Goal: Information Seeking & Learning: Learn about a topic

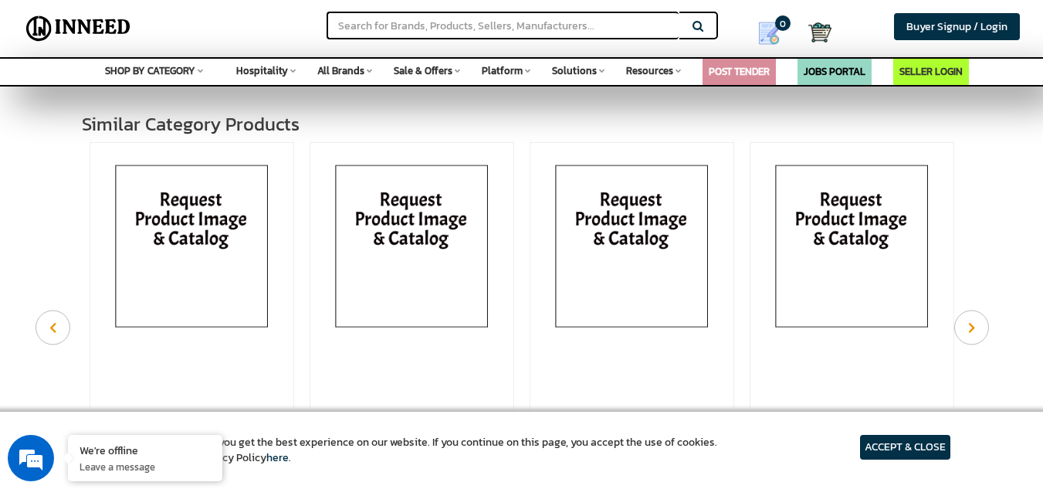
scroll to position [821, 0]
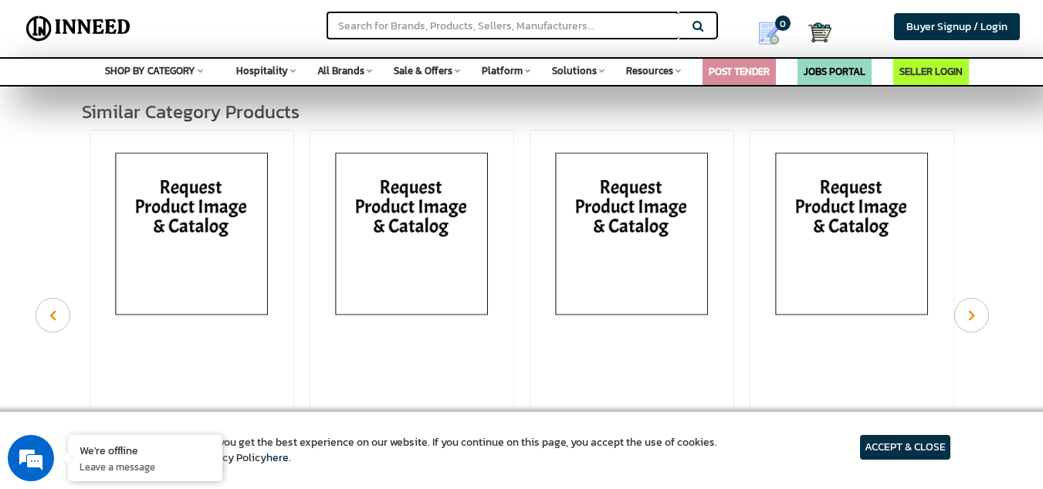
click at [169, 210] on img at bounding box center [192, 237] width 188 height 201
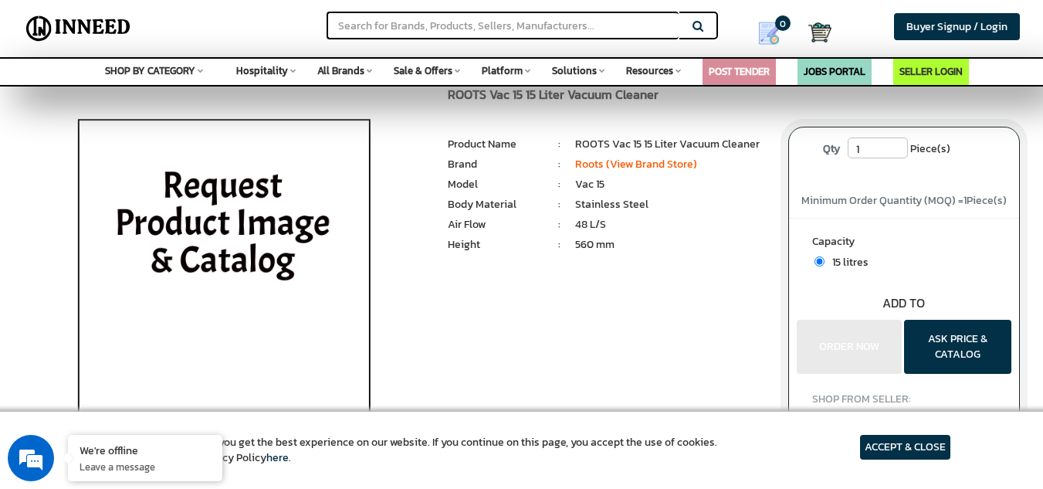
scroll to position [0, 0]
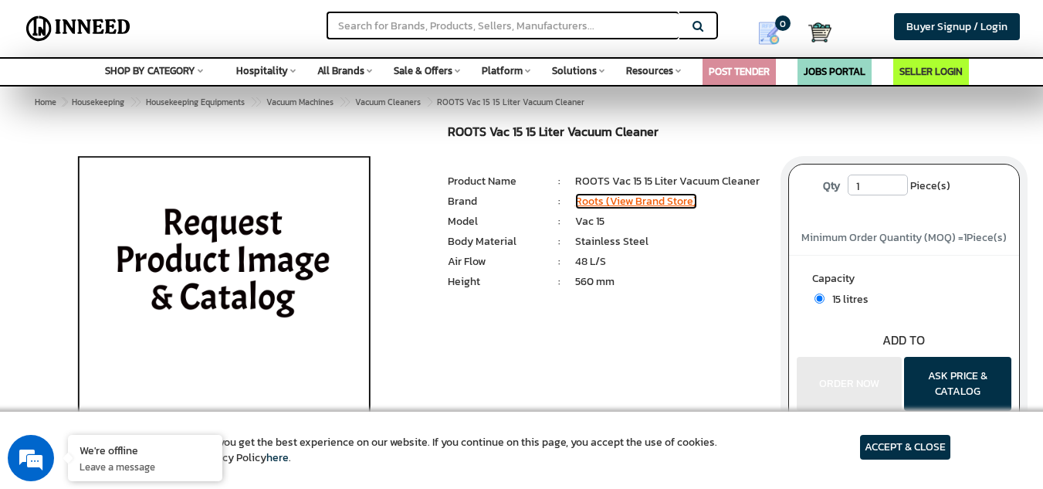
click at [638, 200] on link "Roots (View Brand Store)" at bounding box center [636, 201] width 122 height 16
click at [204, 243] on img at bounding box center [224, 318] width 361 height 386
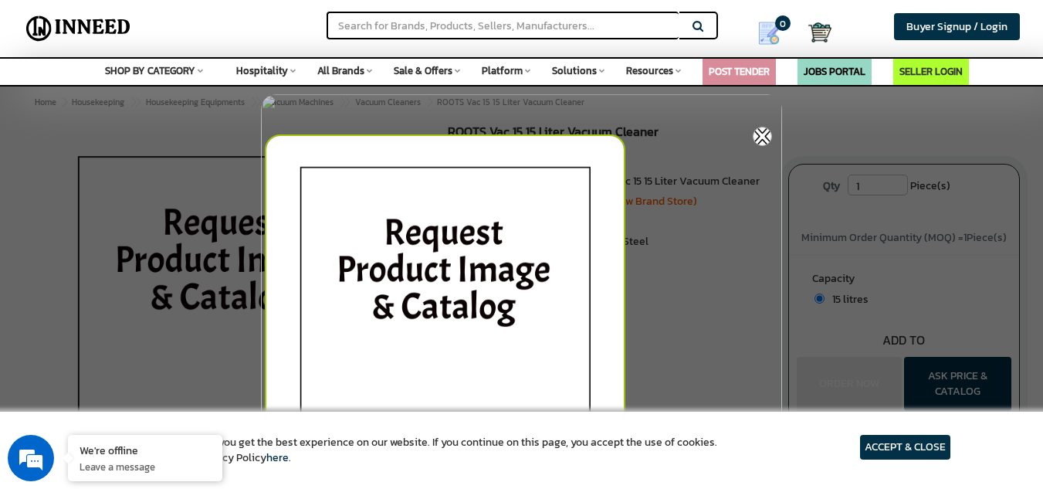
click at [762, 143] on img at bounding box center [762, 136] width 19 height 19
